Goal: Communication & Community: Answer question/provide support

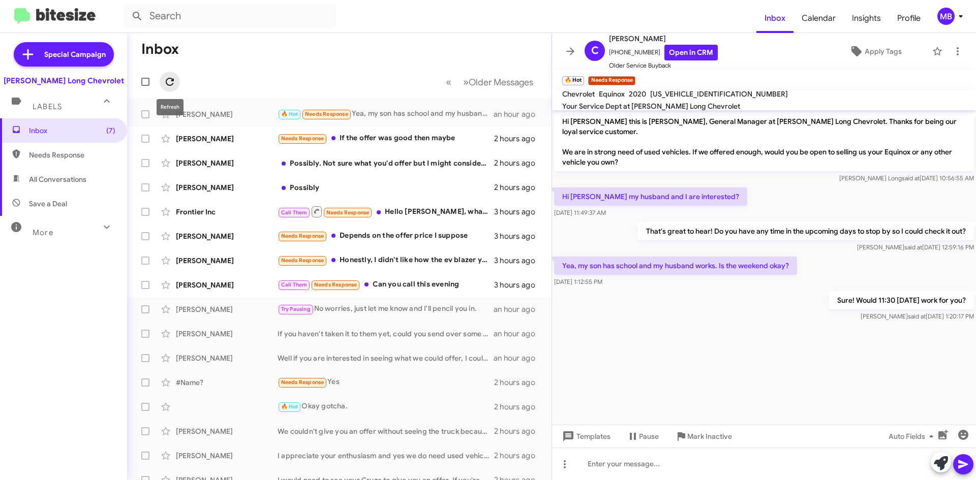
click at [175, 78] on icon at bounding box center [170, 82] width 12 height 12
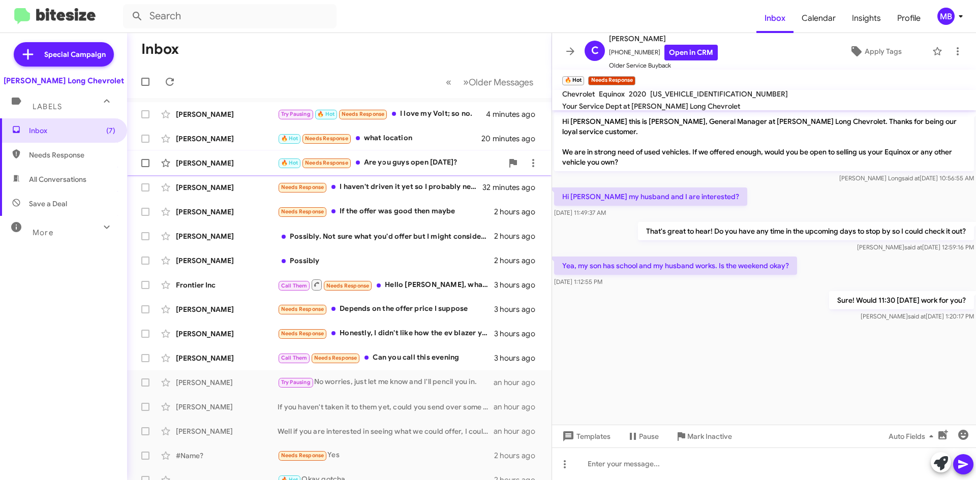
click at [446, 159] on div "🔥 Hot Needs Response Are you guys open [DATE]?" at bounding box center [390, 163] width 225 height 12
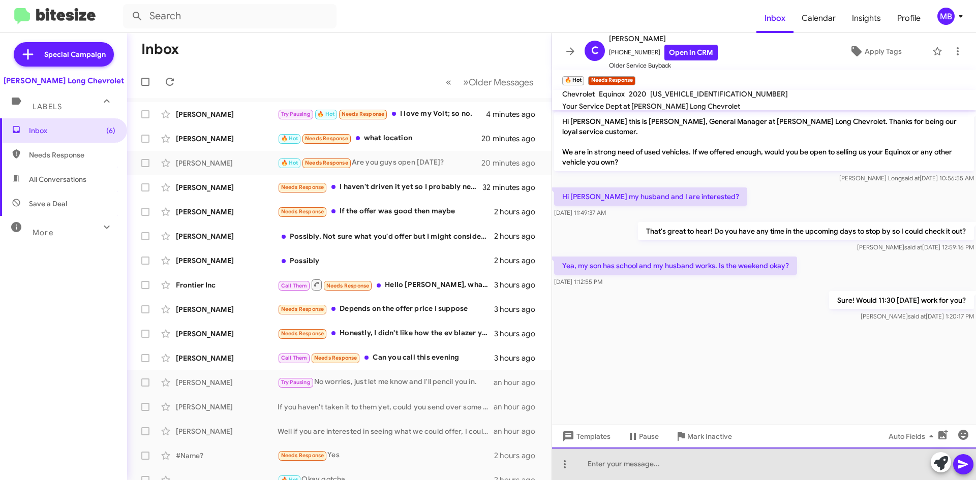
drag, startPoint x: 748, startPoint y: 461, endPoint x: 783, endPoint y: 430, distance: 46.8
click at [749, 460] on div at bounding box center [764, 464] width 424 height 33
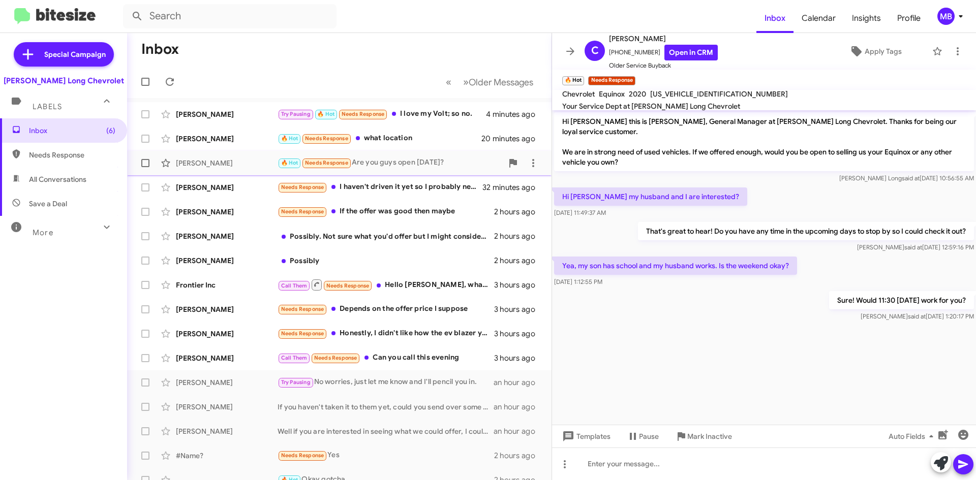
click at [430, 169] on div "🔥 Hot Needs Response Are you guys open [DATE]?" at bounding box center [390, 163] width 225 height 12
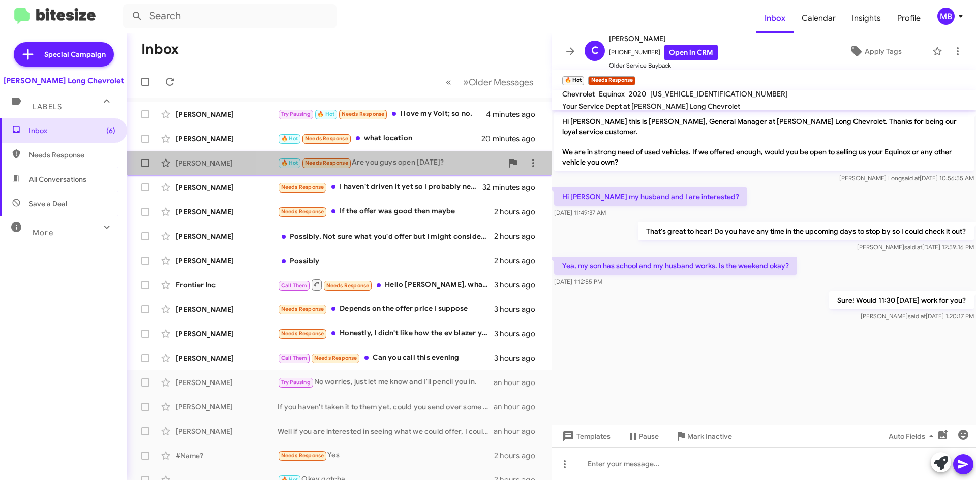
click at [423, 165] on div "🔥 Hot Needs Response Are you guys open [DATE]?" at bounding box center [390, 163] width 225 height 12
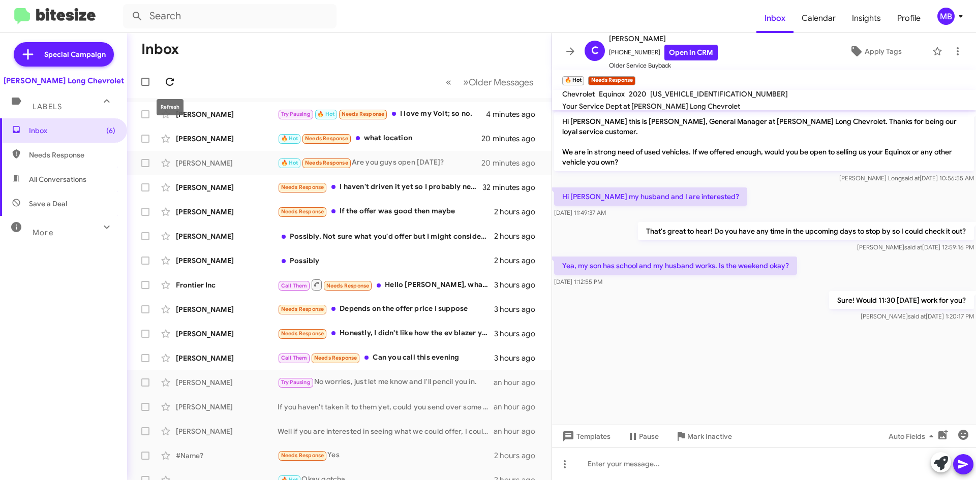
click at [170, 77] on icon at bounding box center [170, 82] width 12 height 12
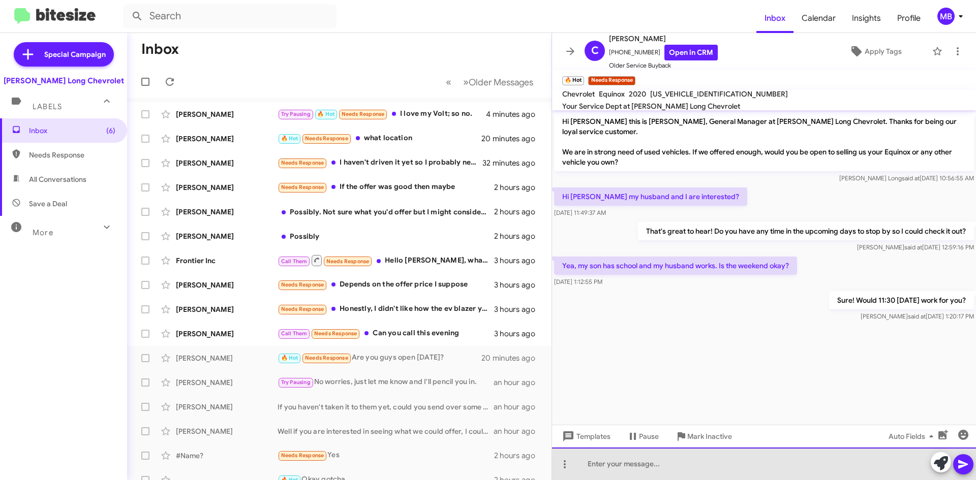
click at [698, 476] on div at bounding box center [764, 464] width 424 height 33
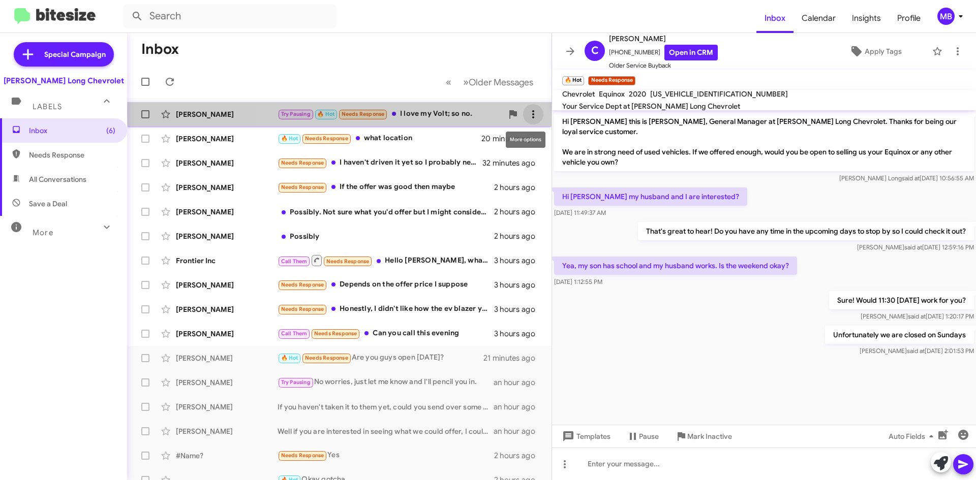
click at [528, 112] on icon at bounding box center [533, 114] width 12 height 12
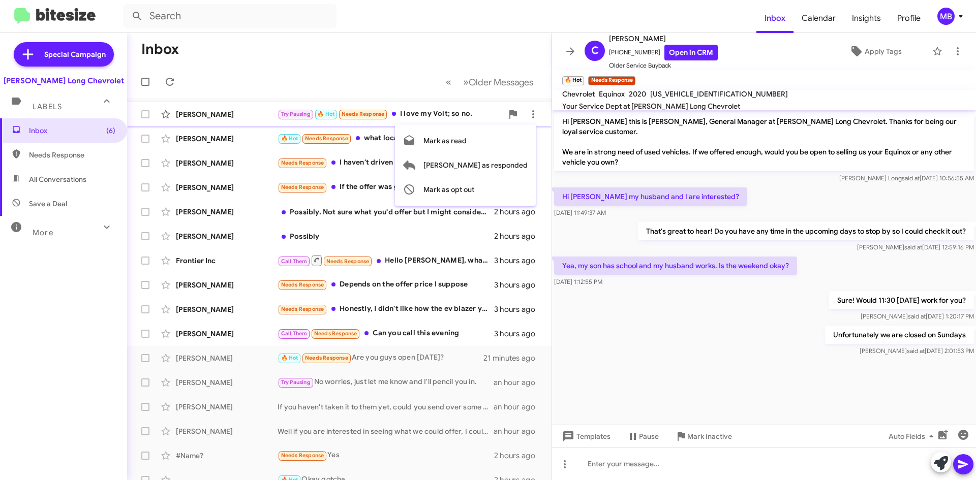
click at [469, 113] on div at bounding box center [488, 240] width 976 height 480
click at [467, 129] on div "[PERSON_NAME] 🔥 Hot Needs Response what location 20 minutes ago" at bounding box center [339, 139] width 408 height 20
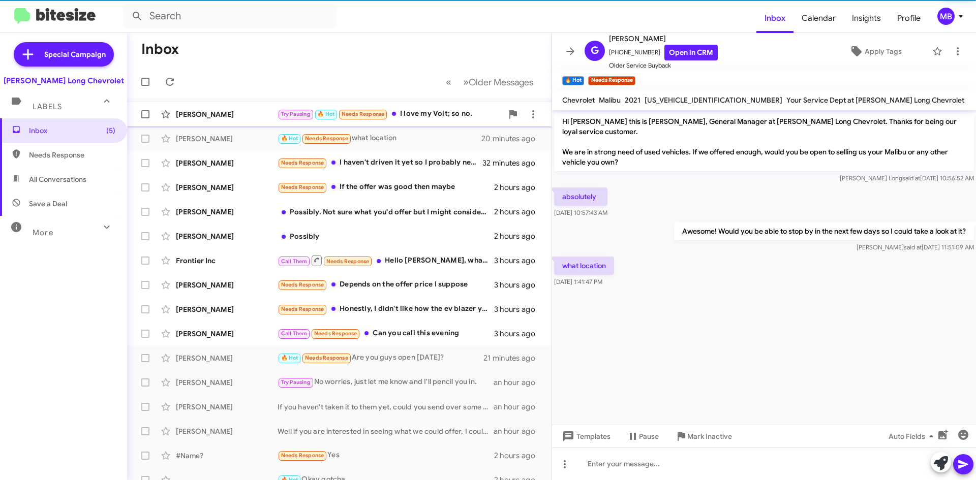
click at [466, 112] on div "Try Pausing 🔥 Hot Needs Response I love my Volt; so no." at bounding box center [390, 114] width 225 height 12
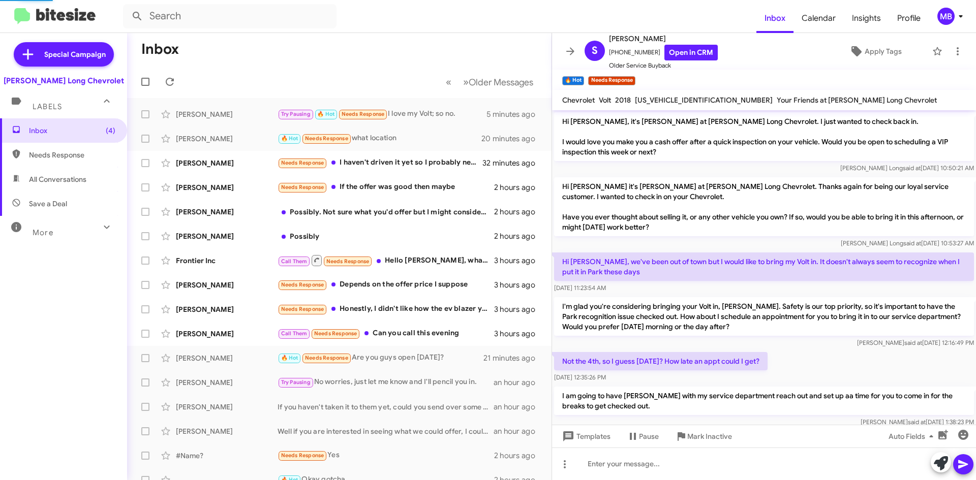
scroll to position [199, 0]
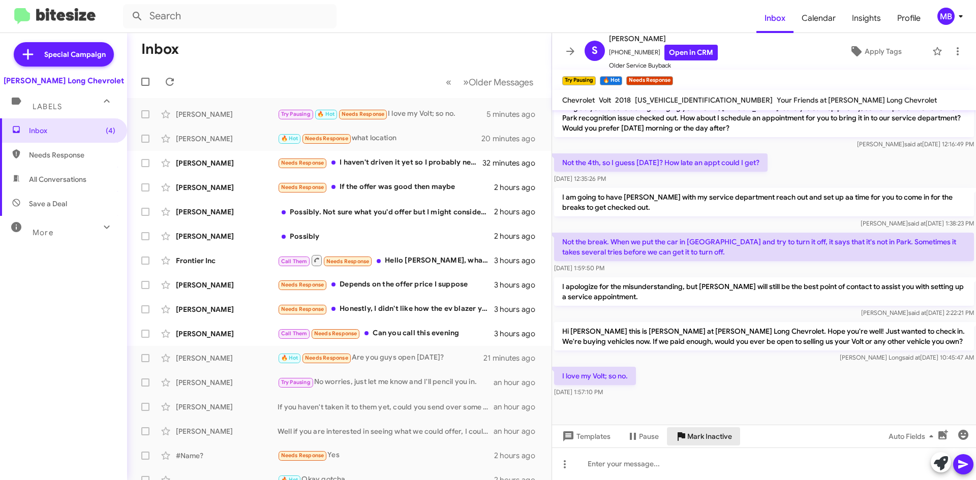
click at [700, 434] on span "Mark Inactive" at bounding box center [709, 437] width 45 height 18
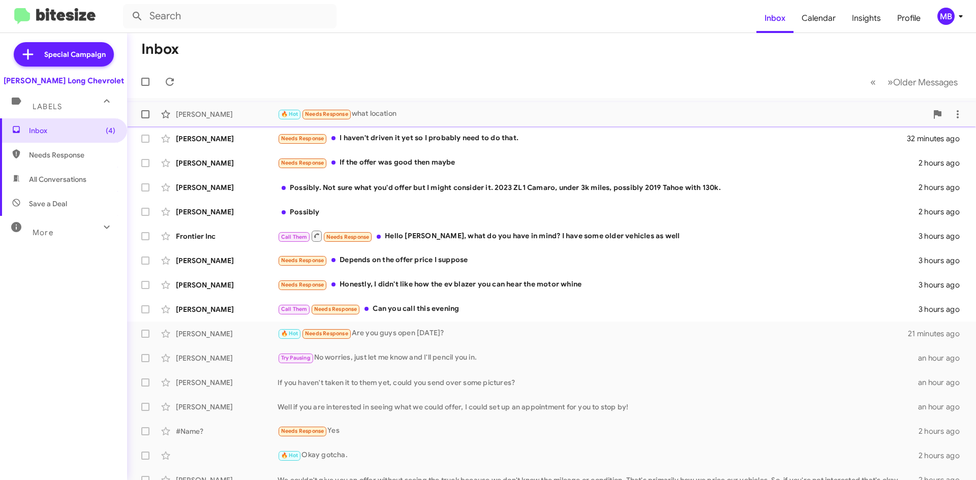
click at [492, 115] on div "🔥 Hot Needs Response what location" at bounding box center [603, 114] width 650 height 12
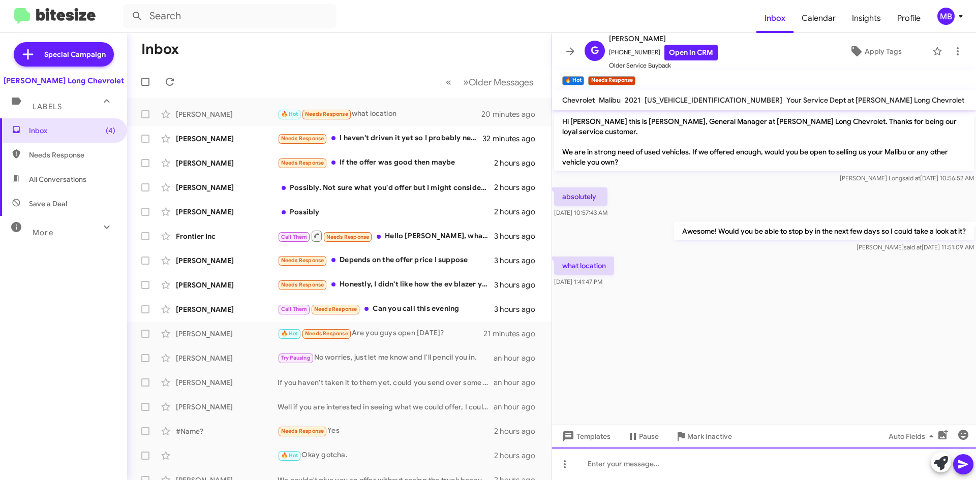
click at [822, 469] on div at bounding box center [764, 464] width 424 height 33
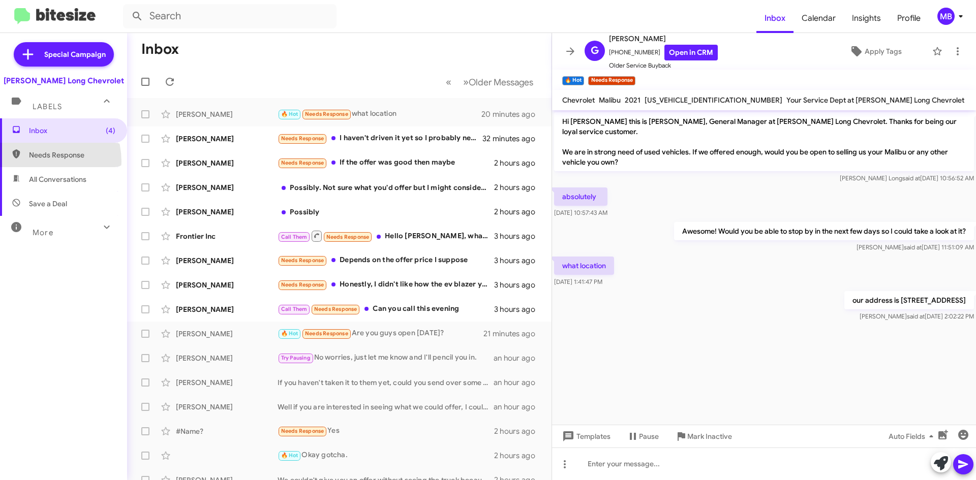
drag, startPoint x: 38, startPoint y: 162, endPoint x: 40, endPoint y: 156, distance: 6.0
click at [38, 160] on span "Needs Response" at bounding box center [63, 155] width 127 height 24
type input "in:needs-response"
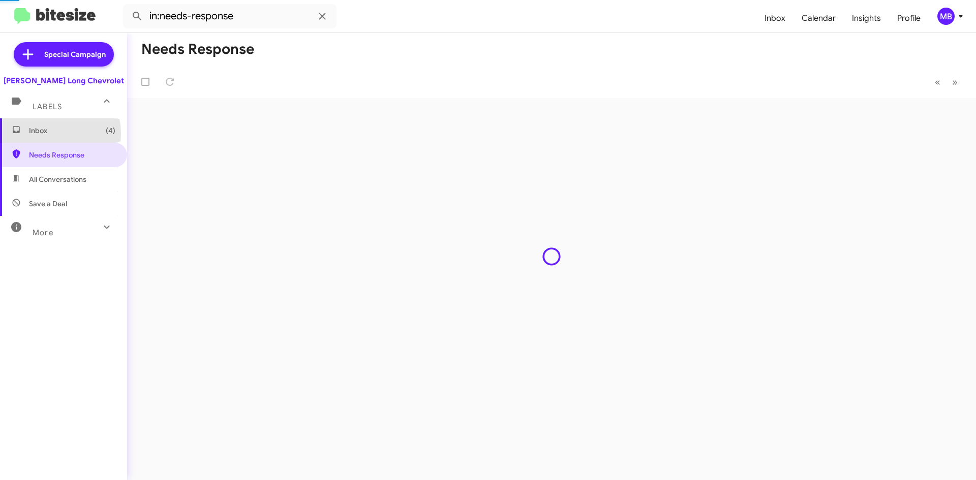
click at [43, 134] on span "Inbox (4)" at bounding box center [72, 131] width 86 height 10
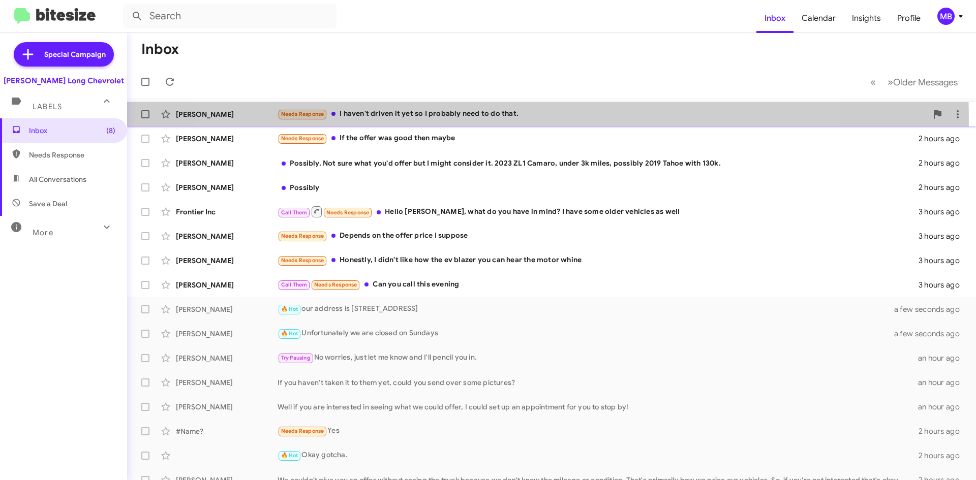
click at [518, 118] on div "Needs Response I haven't driven it yet so I probably need to do that." at bounding box center [603, 114] width 650 height 12
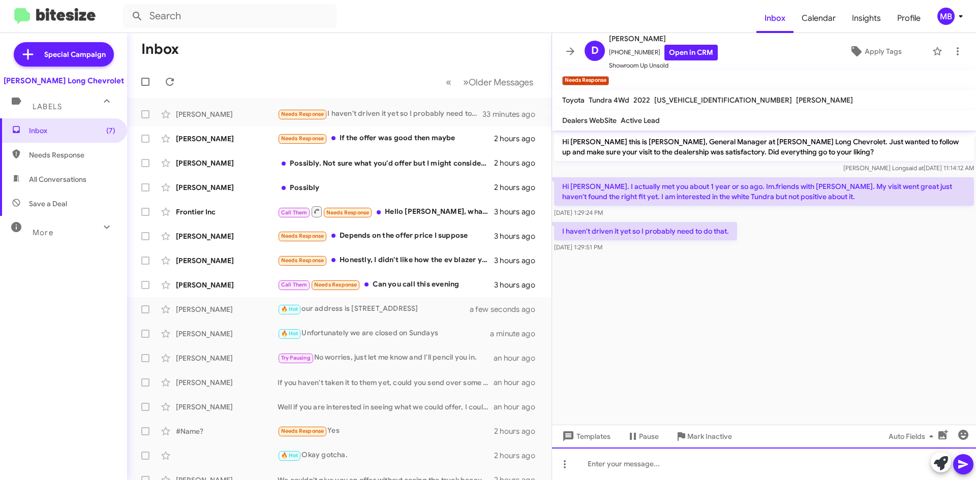
click at [677, 460] on div at bounding box center [764, 464] width 424 height 33
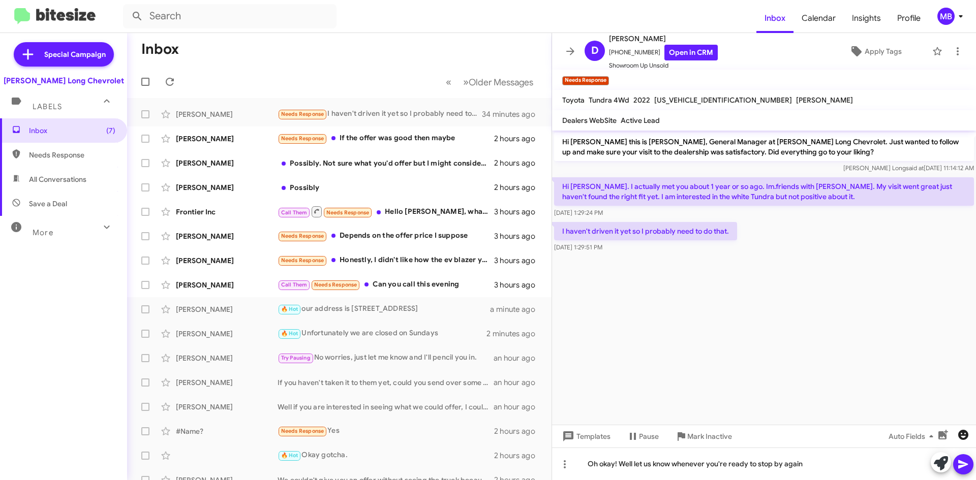
click at [965, 433] on icon "button" at bounding box center [963, 435] width 10 height 10
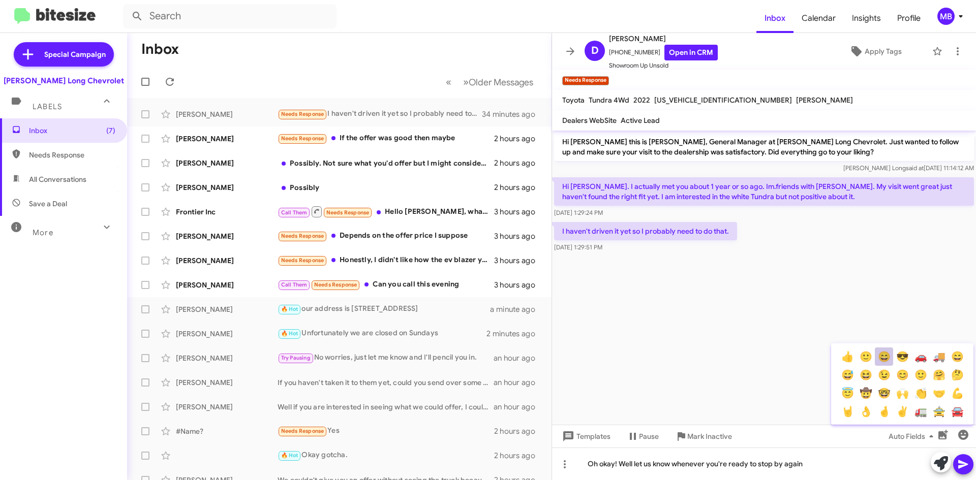
click at [876, 354] on button "😄" at bounding box center [884, 357] width 18 height 18
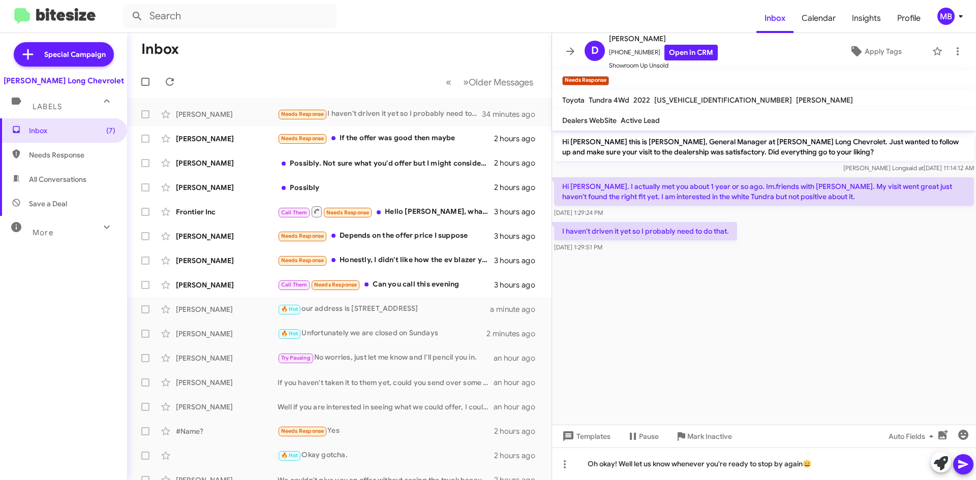
click at [965, 467] on icon at bounding box center [963, 465] width 12 height 12
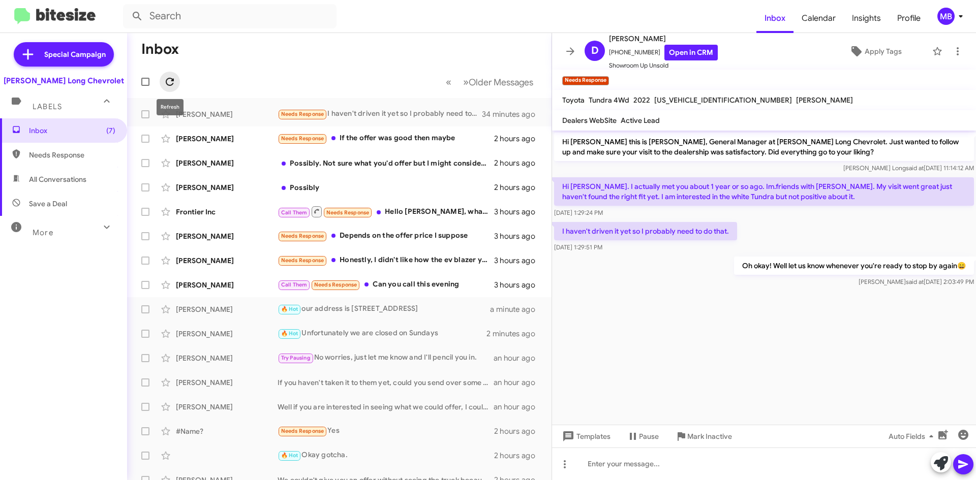
click at [173, 82] on icon at bounding box center [170, 82] width 12 height 12
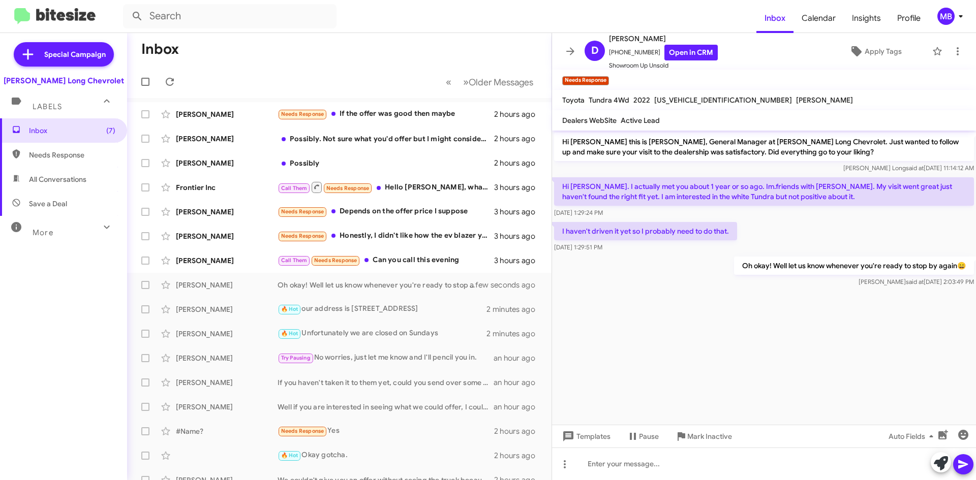
click at [67, 161] on span "Needs Response" at bounding box center [63, 155] width 127 height 24
type input "in:needs-response"
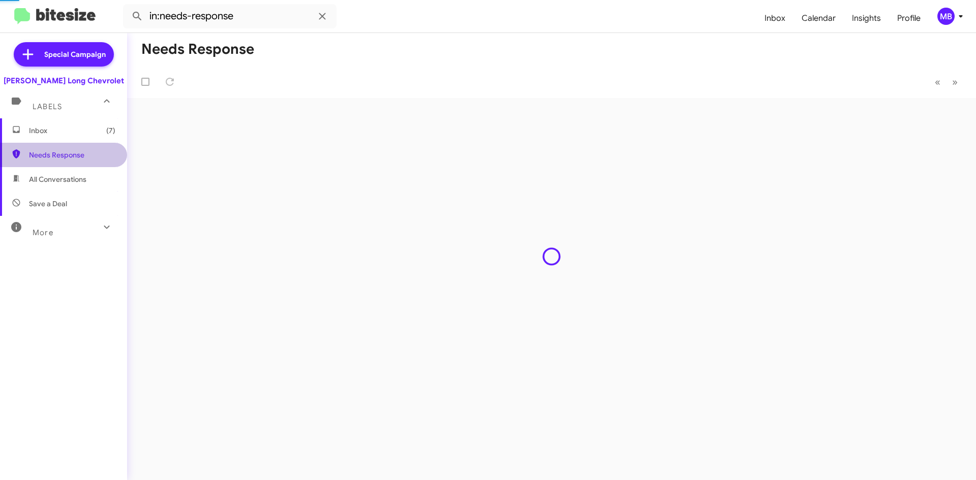
click at [68, 145] on span "Needs Response" at bounding box center [63, 155] width 127 height 24
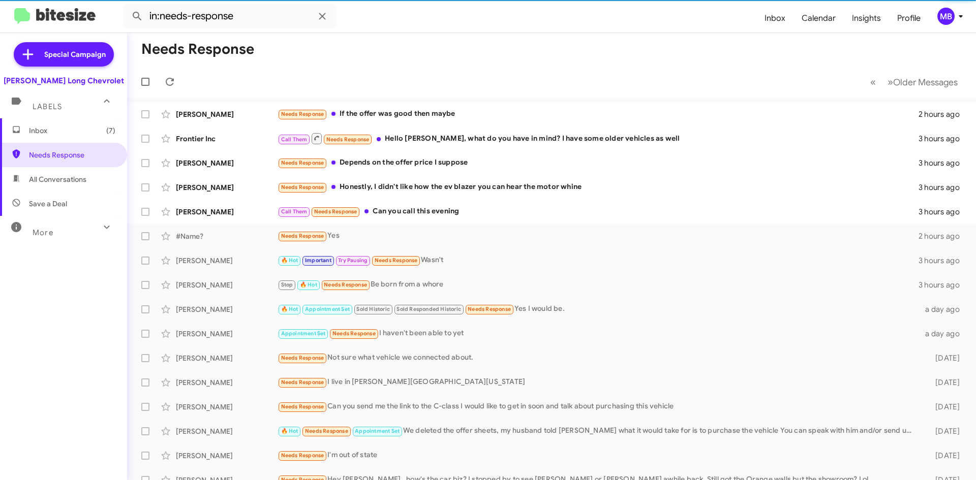
click at [70, 134] on span "Inbox (7)" at bounding box center [72, 131] width 86 height 10
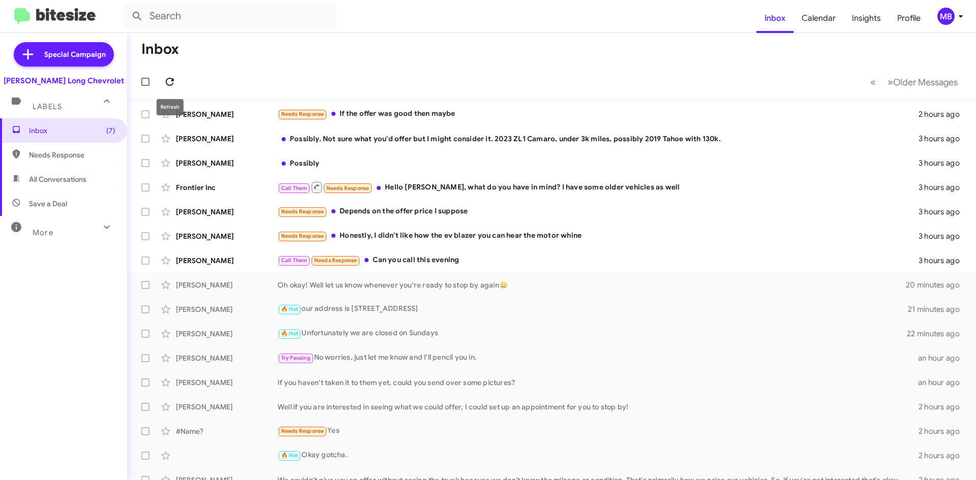
click at [170, 85] on icon at bounding box center [170, 82] width 8 height 8
click at [174, 82] on icon at bounding box center [170, 82] width 12 height 12
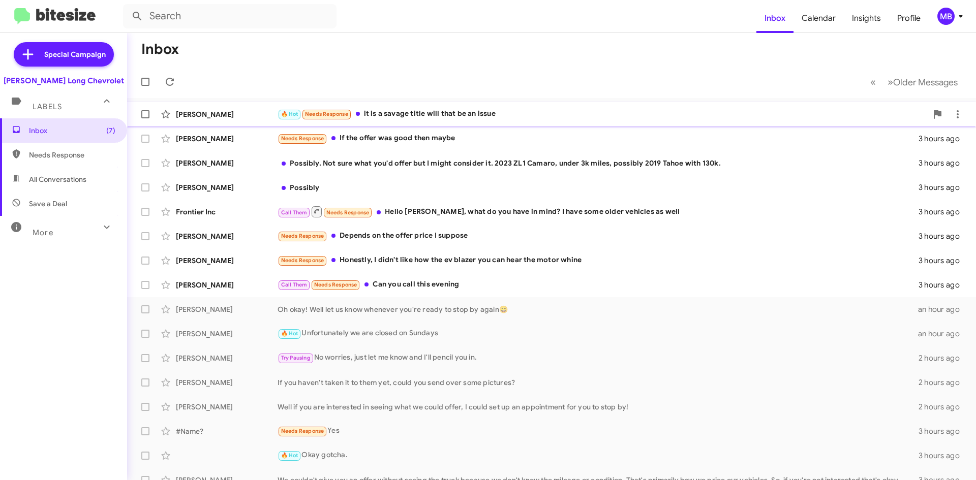
click at [560, 126] on span "[PERSON_NAME] 🔥 Hot Needs Response it is a savage title will that be an issue 2…" at bounding box center [551, 114] width 849 height 24
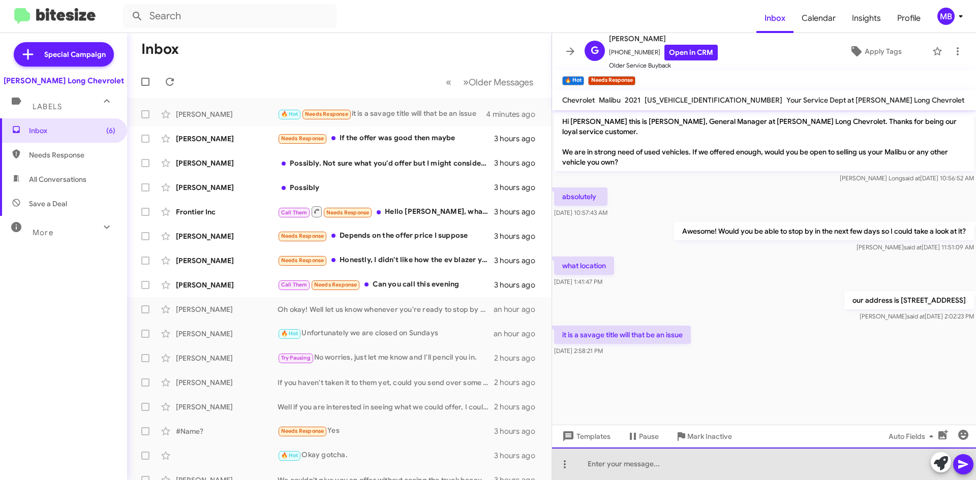
click at [671, 467] on div at bounding box center [764, 464] width 424 height 33
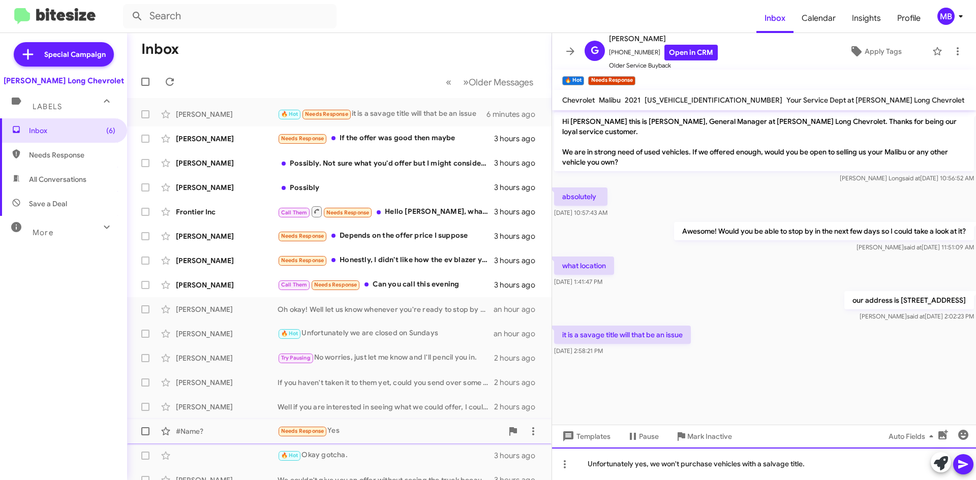
drag, startPoint x: 817, startPoint y: 469, endPoint x: 388, endPoint y: 440, distance: 429.1
click at [392, 444] on div "Inbox « Previous » Next Older Messages [PERSON_NAME] 🔥 Hot Needs Response it is…" at bounding box center [551, 256] width 849 height 447
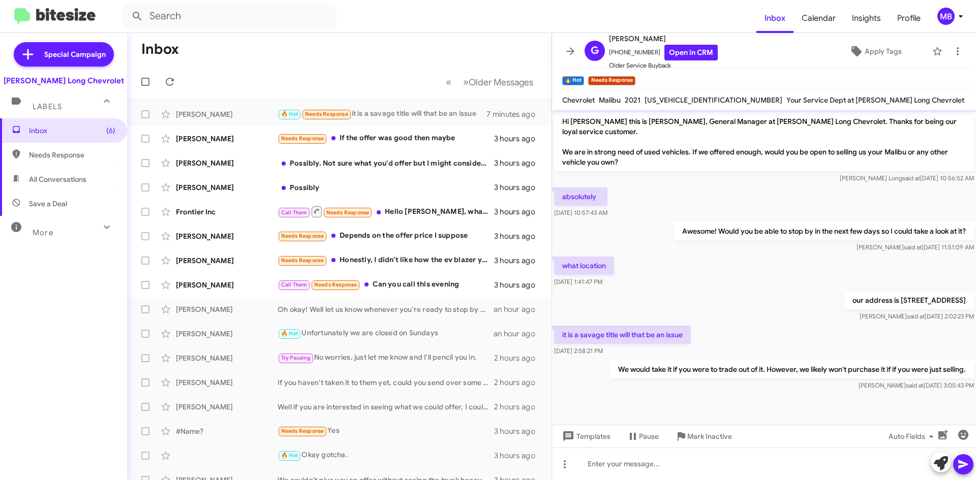
click at [39, 150] on span "Needs Response" at bounding box center [72, 155] width 86 height 10
type input "in:needs-response"
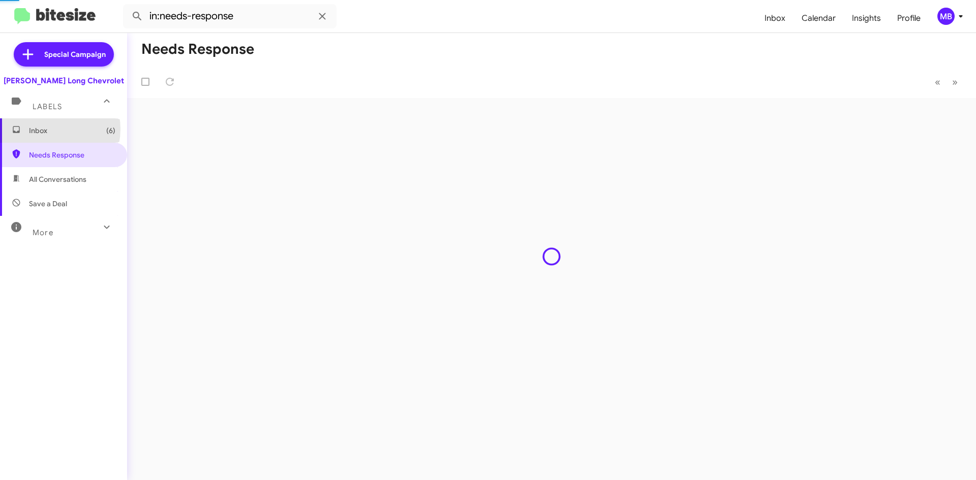
click at [45, 129] on span "Inbox (6)" at bounding box center [72, 131] width 86 height 10
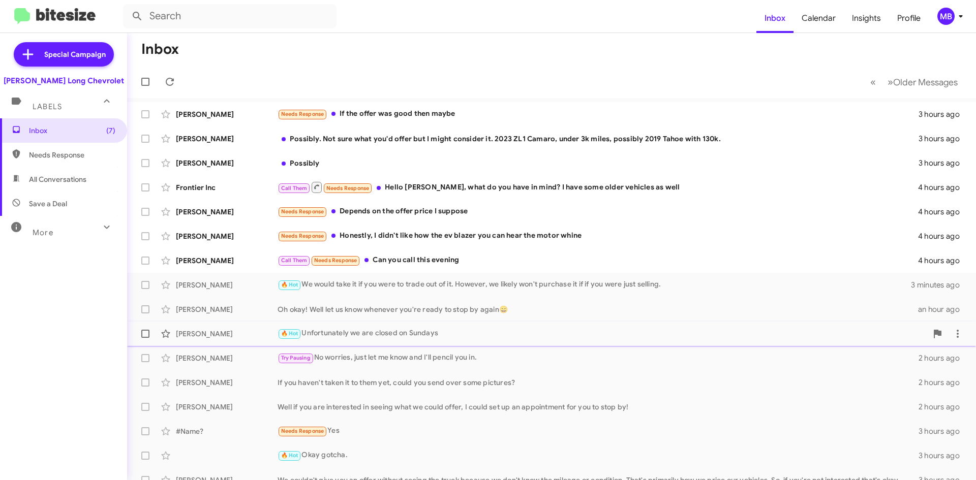
click at [349, 333] on div "🔥 Hot Unfortunately we are closed on Sundays" at bounding box center [603, 334] width 650 height 12
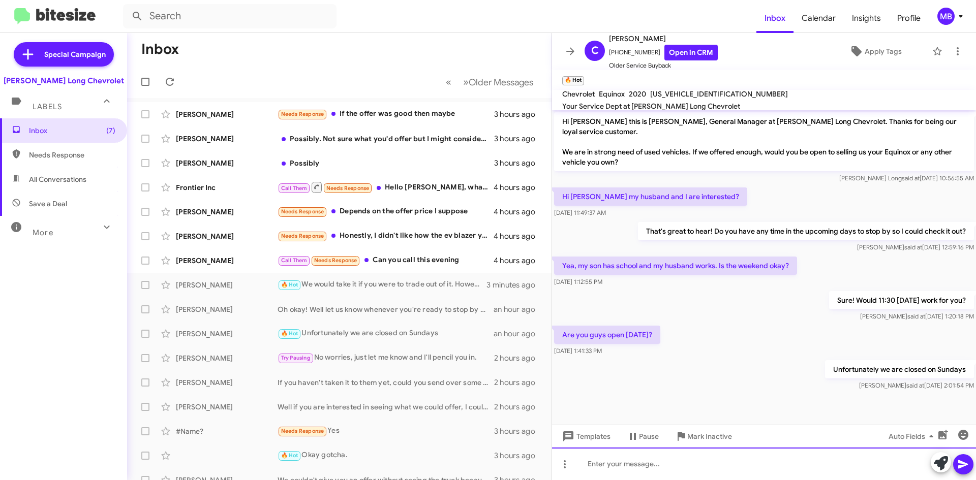
click at [758, 454] on div at bounding box center [764, 464] width 424 height 33
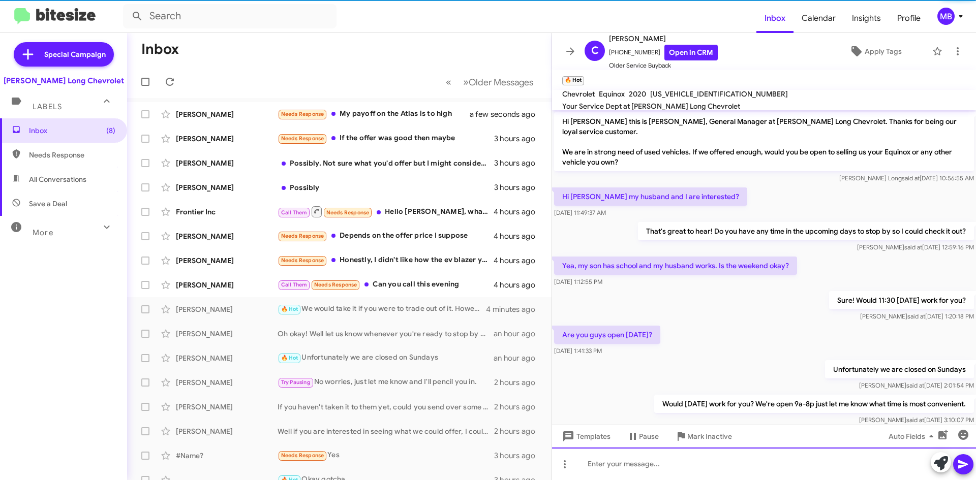
scroll to position [23, 0]
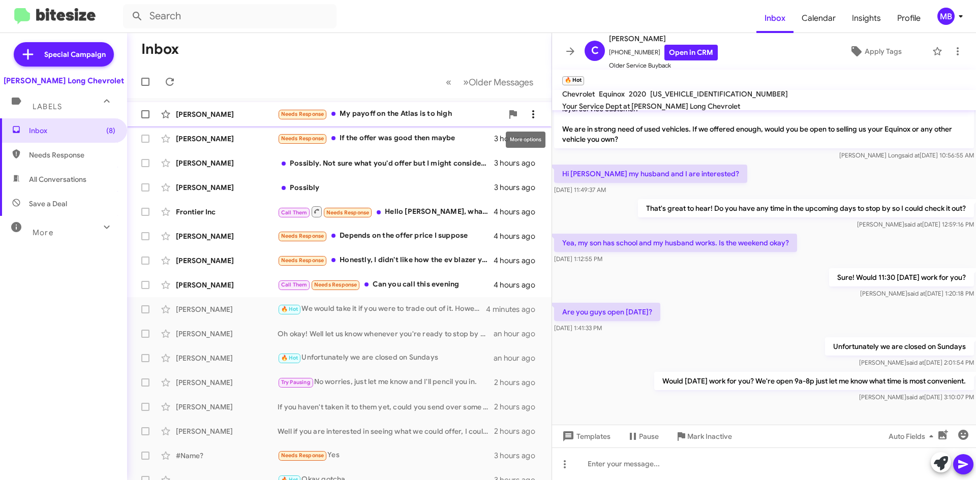
click at [527, 115] on icon at bounding box center [533, 114] width 12 height 12
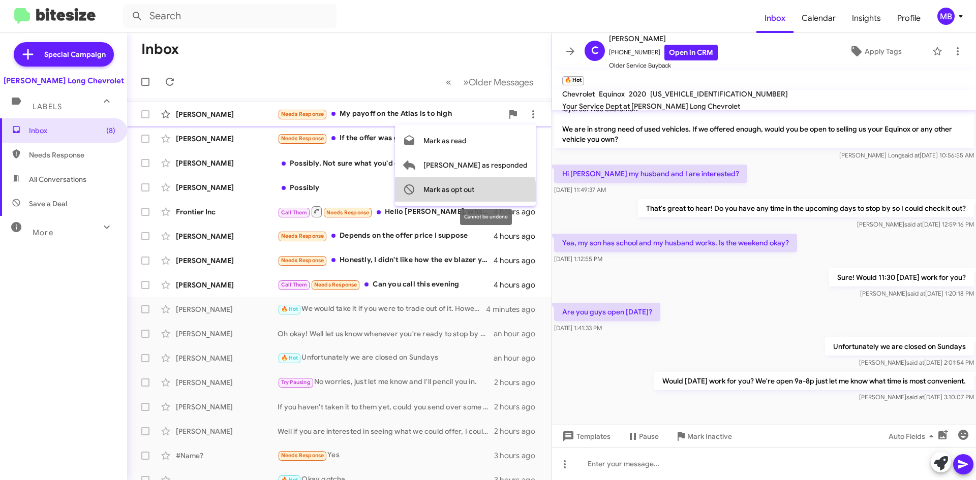
click at [474, 195] on span "Mark as opt out" at bounding box center [449, 189] width 51 height 24
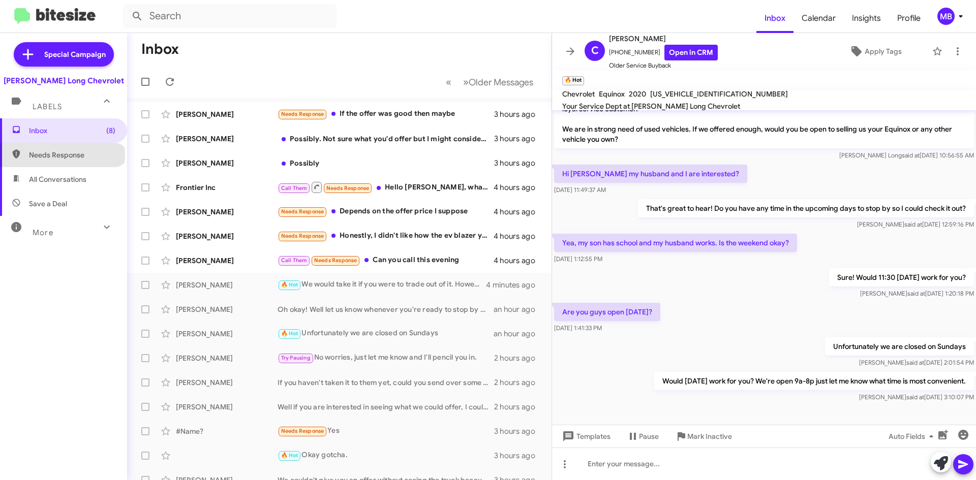
click at [62, 155] on span "Needs Response" at bounding box center [72, 155] width 86 height 10
type input "in:needs-response"
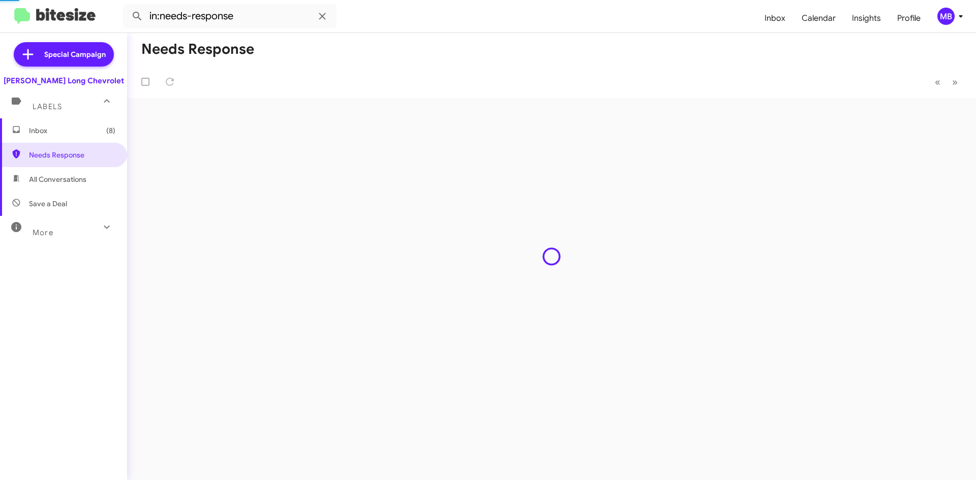
click at [77, 133] on span "Inbox (8)" at bounding box center [72, 131] width 86 height 10
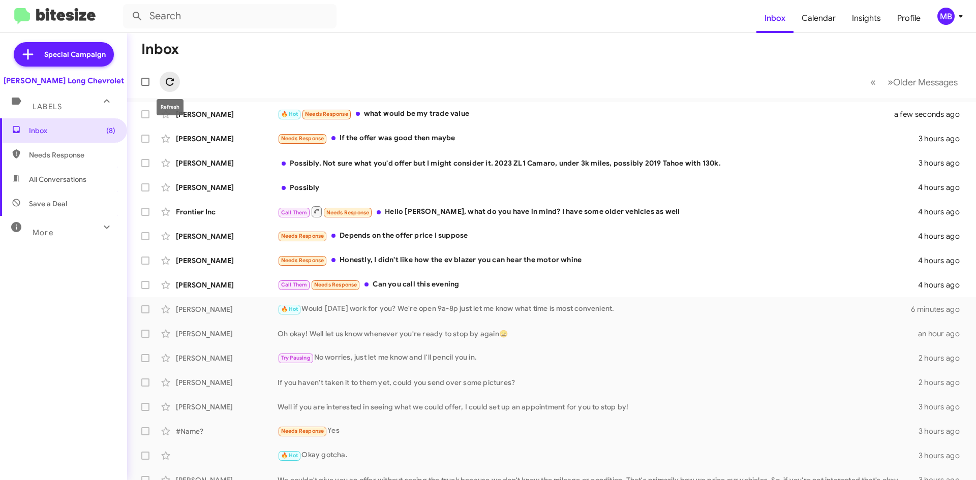
click at [165, 78] on icon at bounding box center [170, 82] width 12 height 12
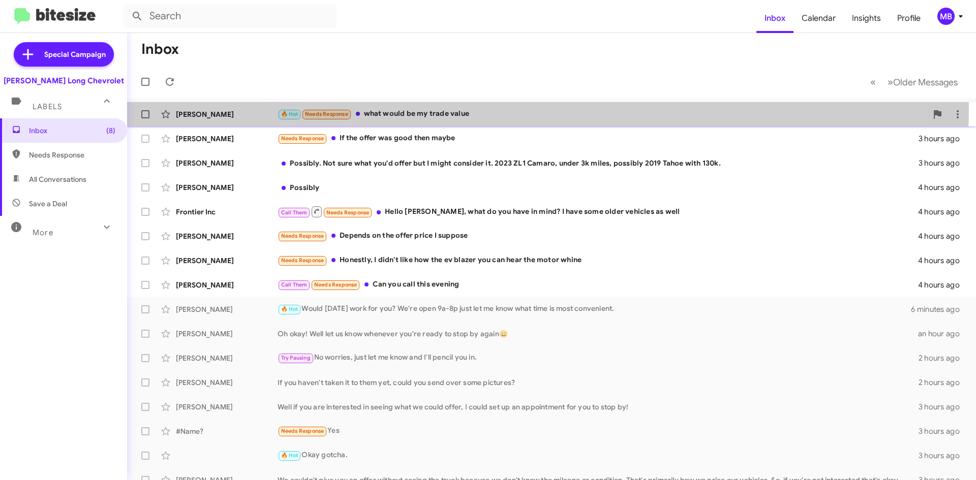
click at [367, 107] on div "Greg Jones 🔥 Hot Needs Response what would be my trade value a few seconds ago" at bounding box center [551, 114] width 833 height 20
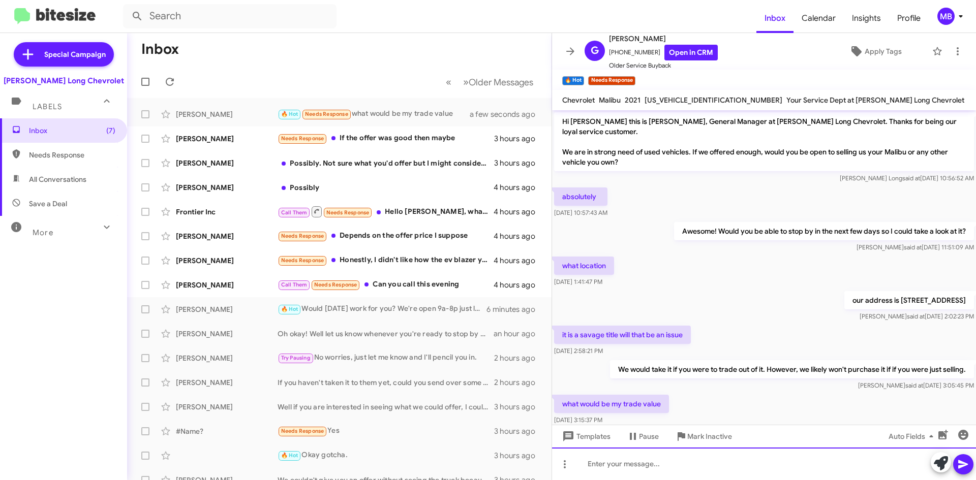
drag, startPoint x: 786, startPoint y: 468, endPoint x: 799, endPoint y: 465, distance: 13.1
click at [799, 465] on div at bounding box center [764, 464] width 424 height 33
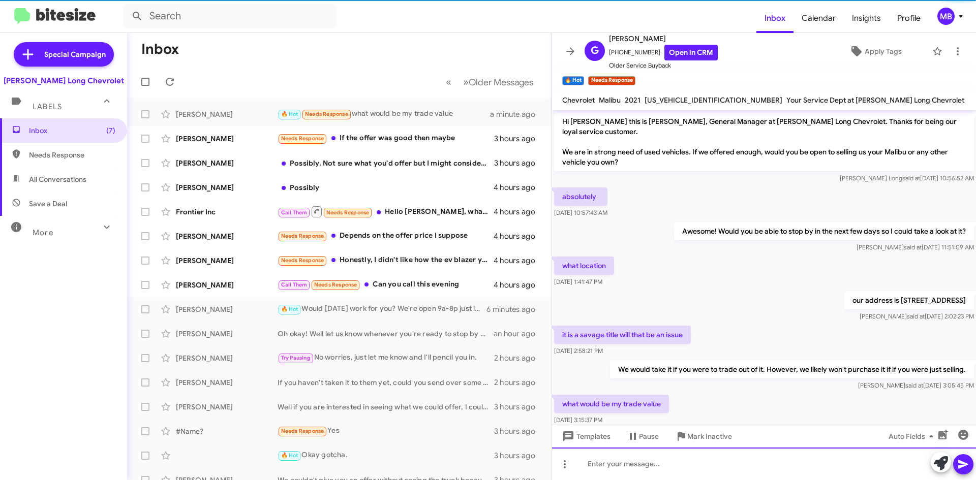
scroll to position [50, 0]
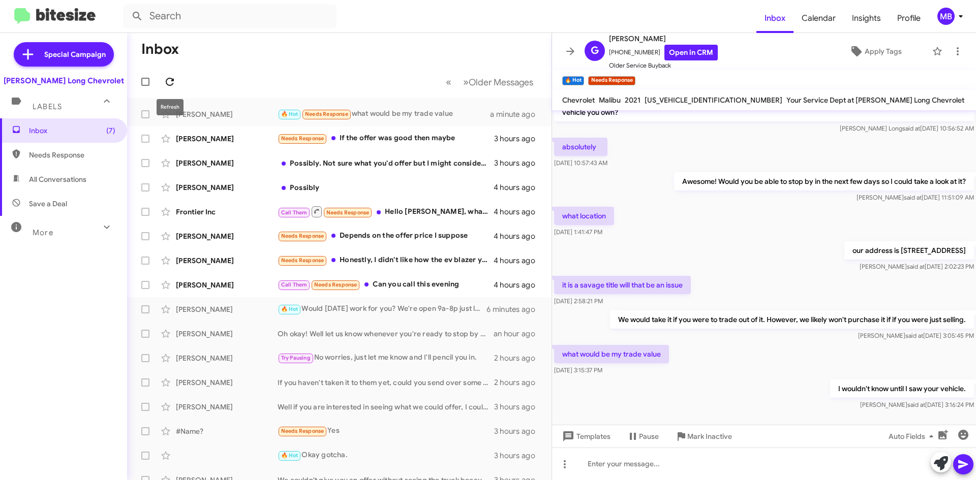
click at [169, 84] on icon at bounding box center [170, 82] width 12 height 12
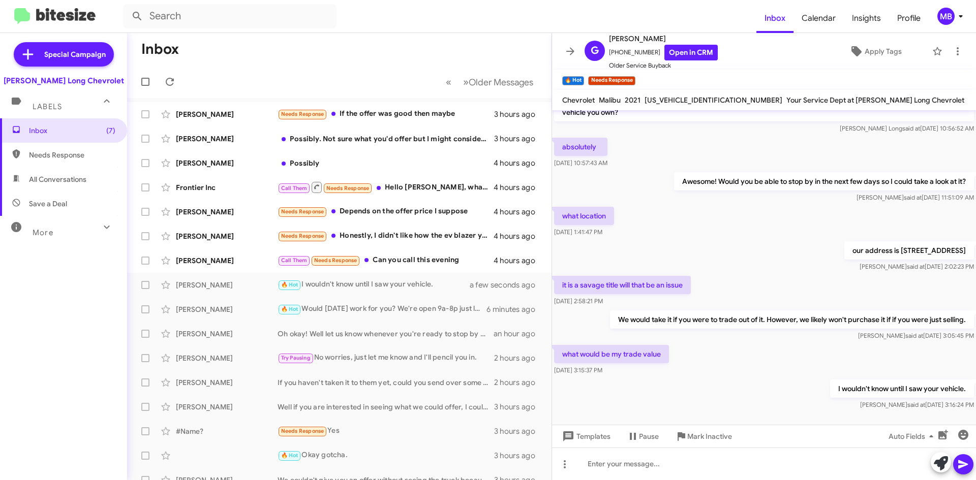
click at [63, 158] on span "Needs Response" at bounding box center [72, 155] width 86 height 10
type input "in:needs-response"
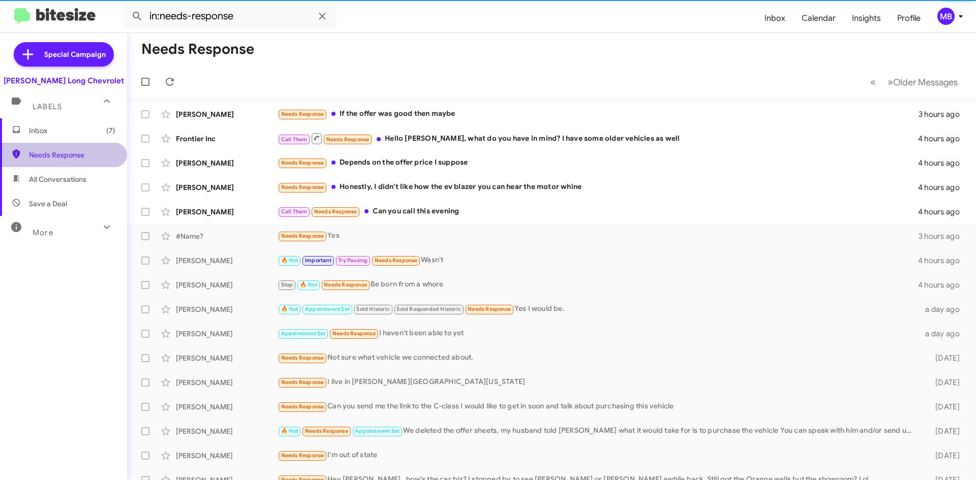
click at [72, 144] on span "Needs Response" at bounding box center [63, 155] width 127 height 24
click at [75, 138] on span "Inbox (7)" at bounding box center [63, 130] width 127 height 24
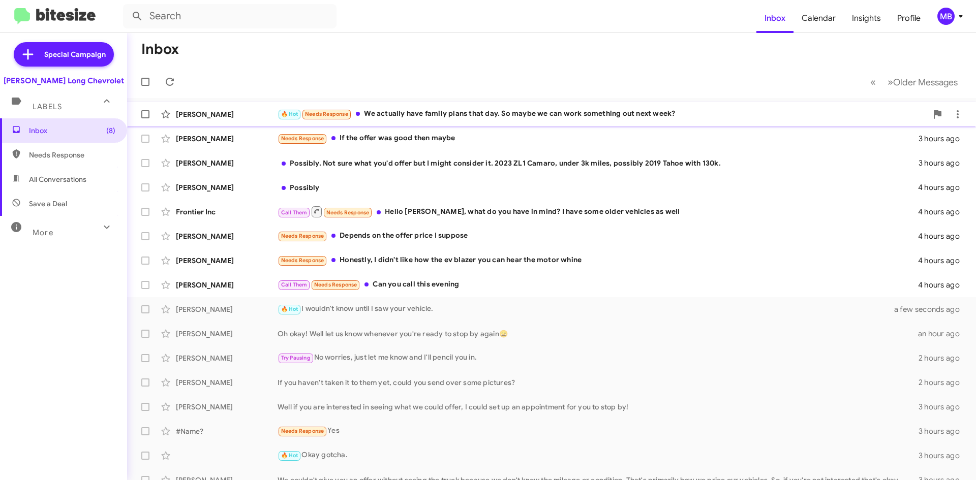
click at [527, 113] on div "🔥 Hot Needs Response We actually have family plans that day. So maybe we can wo…" at bounding box center [603, 114] width 650 height 12
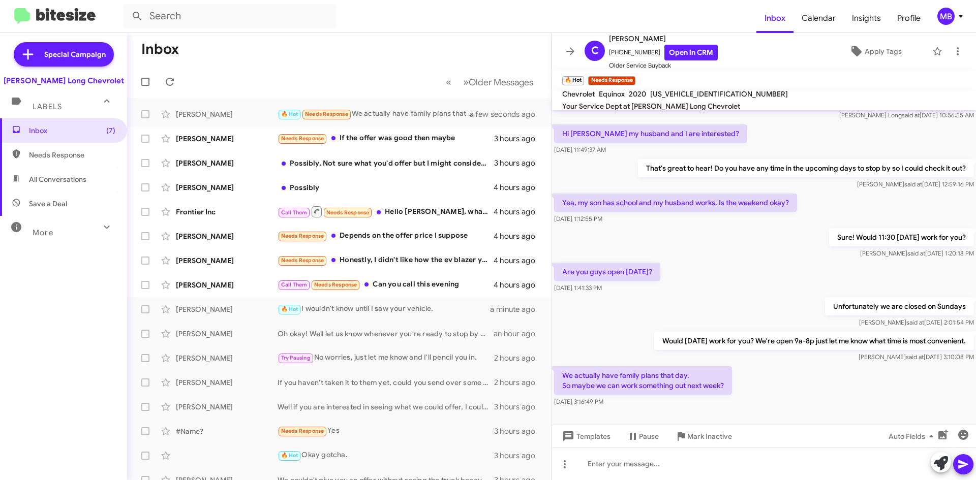
scroll to position [70, 0]
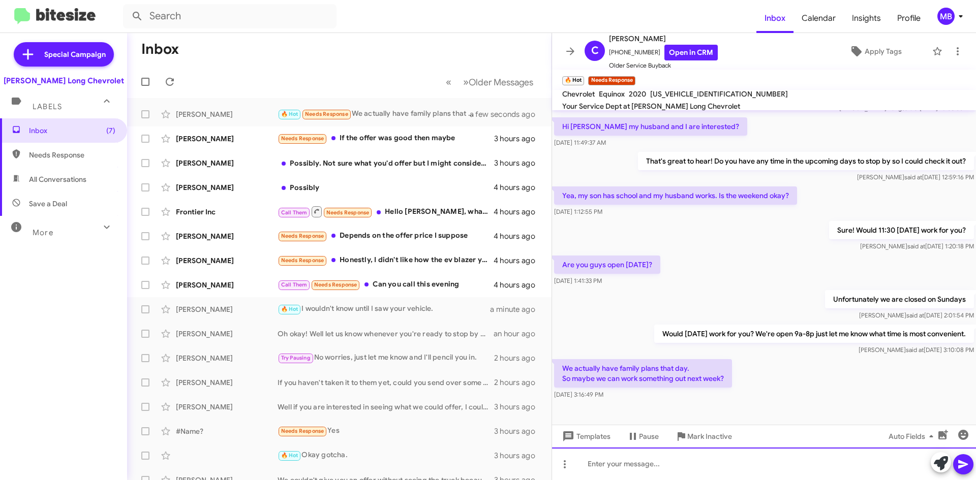
click at [684, 471] on div at bounding box center [764, 464] width 424 height 33
